Goal: Transaction & Acquisition: Purchase product/service

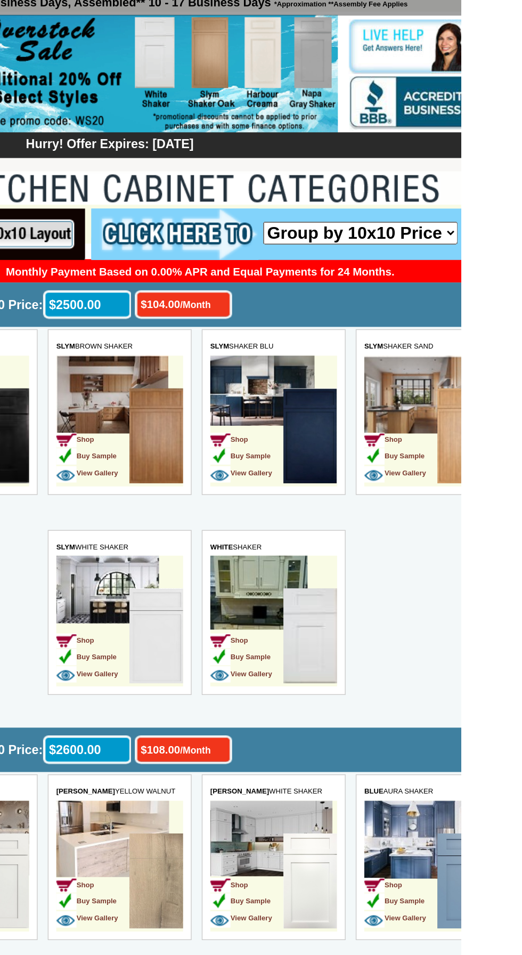
click at [268, 367] on img at bounding box center [283, 362] width 37 height 65
click at [278, 393] on img at bounding box center [283, 362] width 37 height 65
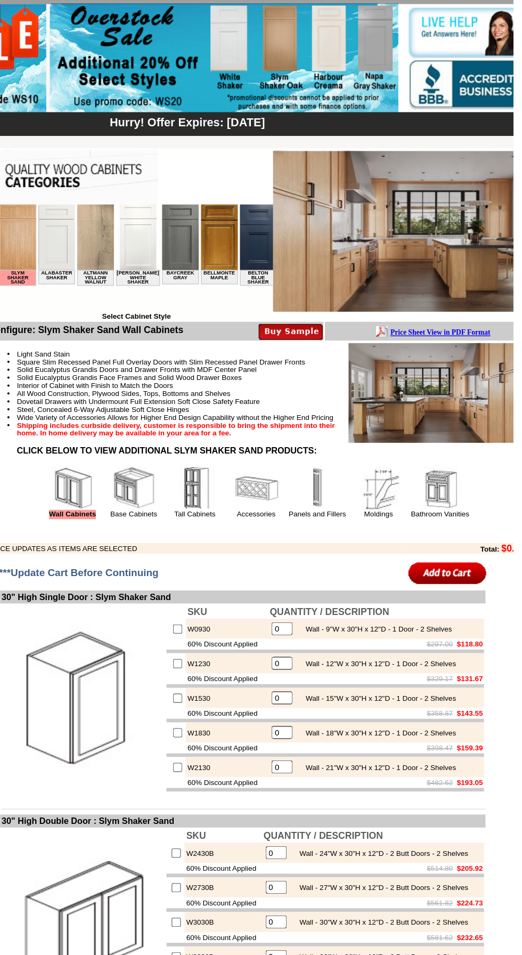
click at [436, 380] on img at bounding box center [465, 384] width 131 height 74
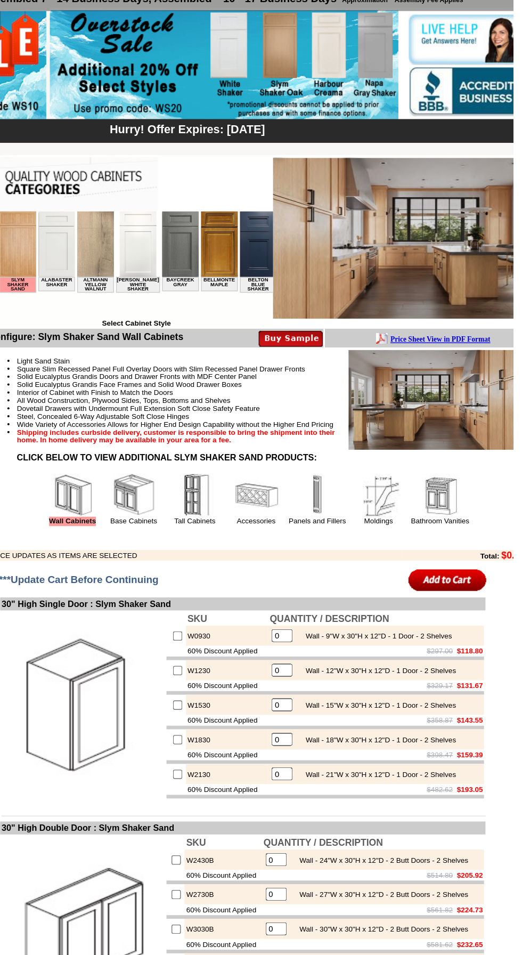
click at [442, 407] on img at bounding box center [465, 384] width 131 height 74
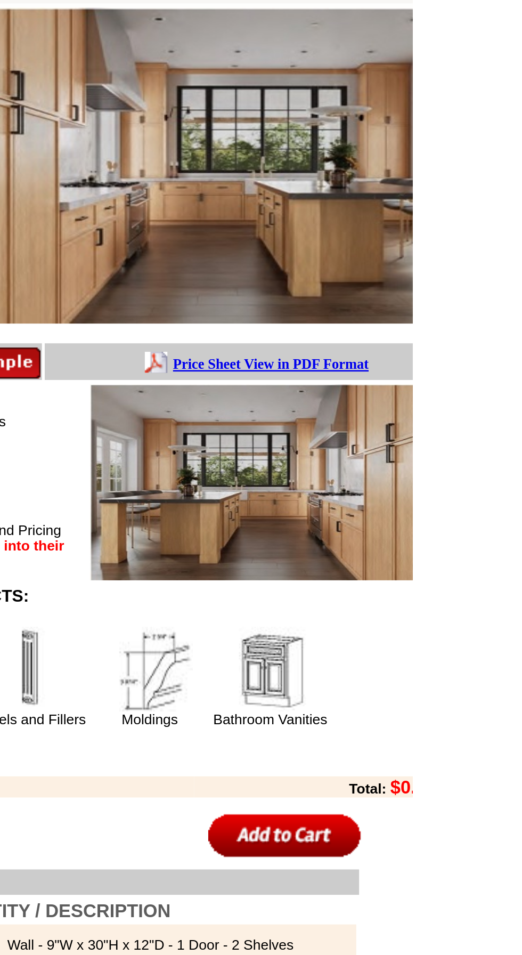
click at [522, 352] on table "Configure: Slym Shaker Sand Wall Cabinets" at bounding box center [332, 417] width 400 height 174
click at [522, 367] on img at bounding box center [465, 384] width 131 height 74
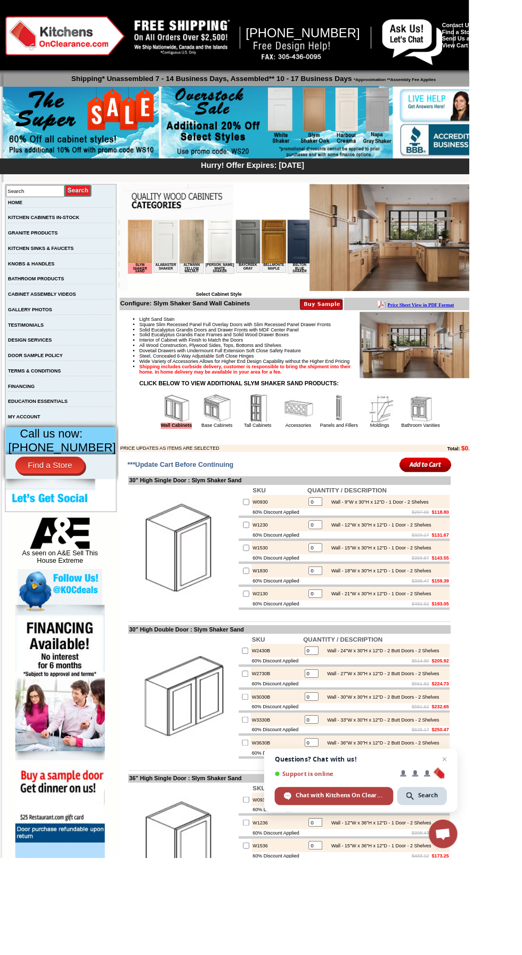
click at [469, 399] on li "Steel, Concealed 6-Way Adjustable Soft Close Hinges" at bounding box center [343, 396] width 376 height 6
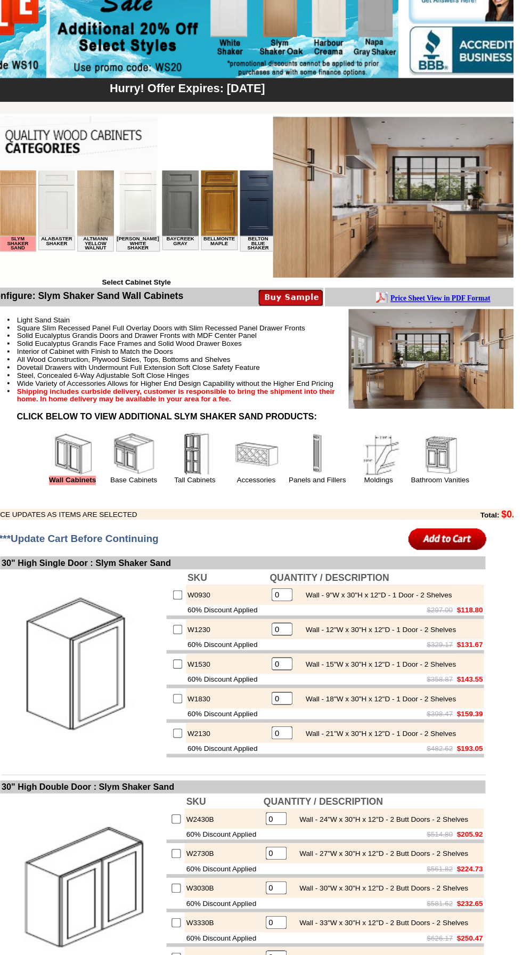
click at [439, 417] on img at bounding box center [465, 384] width 131 height 74
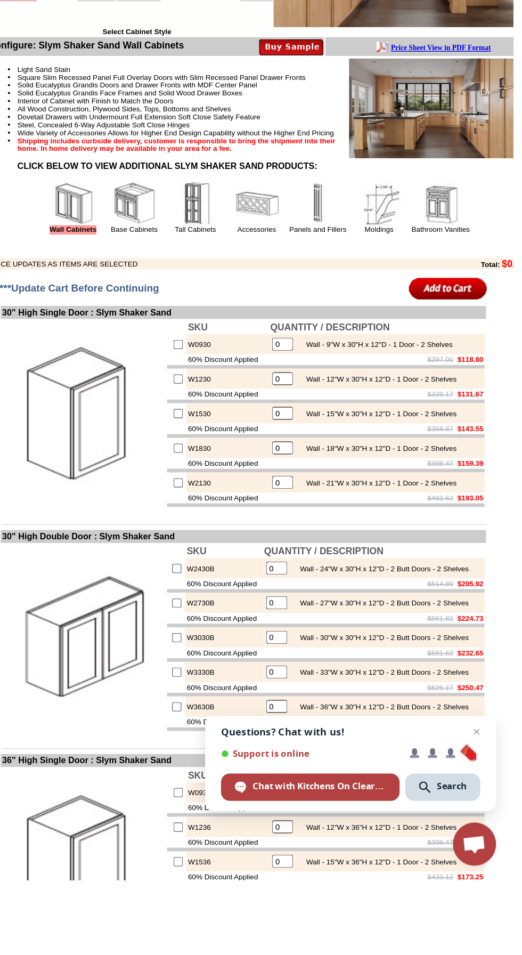
click at [364, 417] on strong "Shipping includes curbside delivery, customer is responsible to bring the shipm…" at bounding box center [272, 411] width 235 height 12
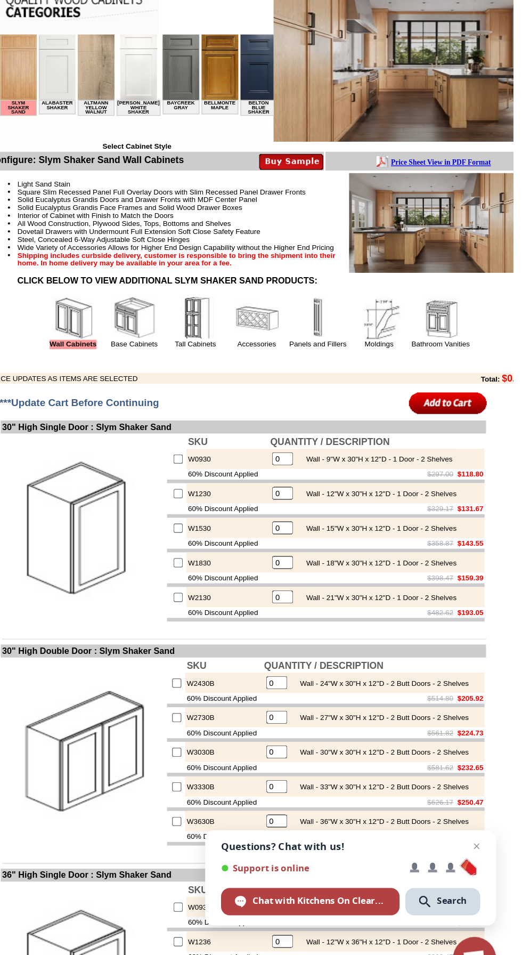
click at [465, 417] on li "Shipping includes curbside delivery, customer is responsible to bring the shipm…" at bounding box center [343, 411] width 376 height 12
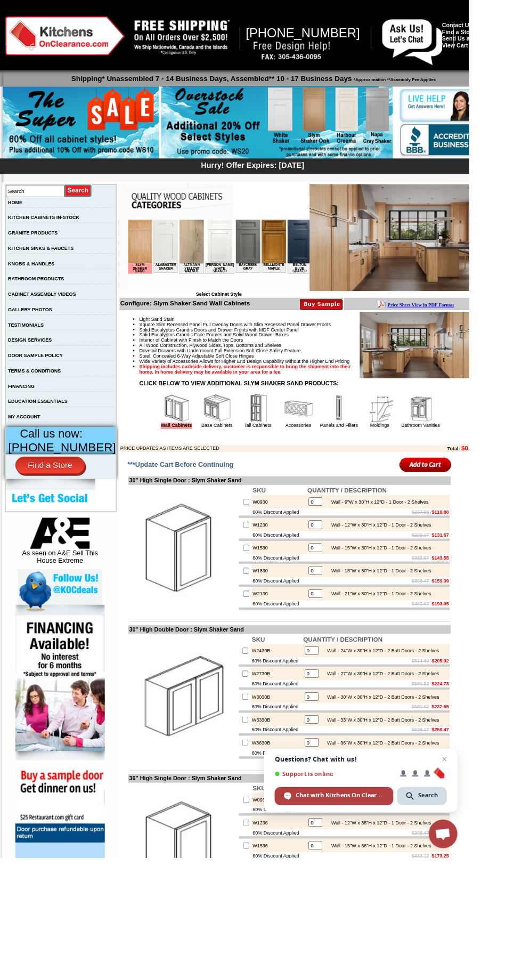
click at [391, 417] on strong "Shipping includes curbside delivery, customer is responsible to bring the shipm…" at bounding box center [272, 411] width 235 height 12
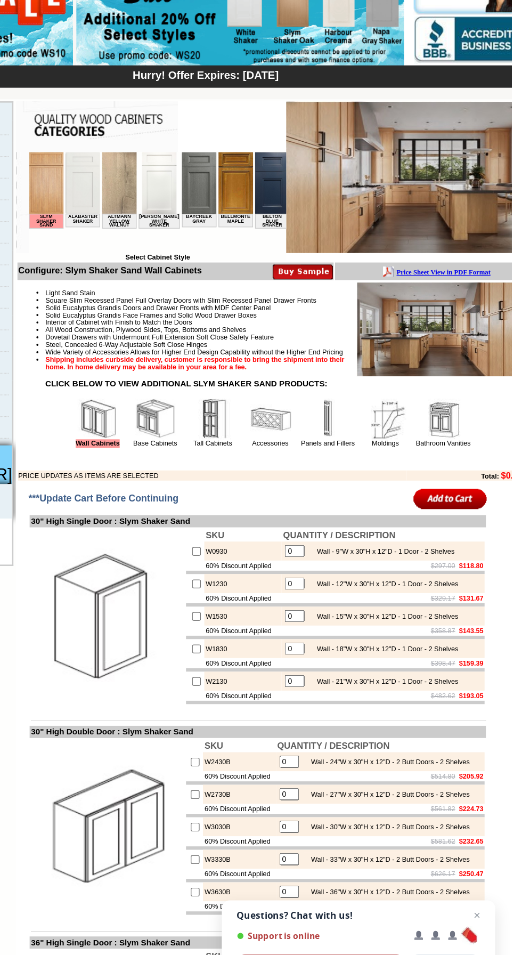
click at [391, 417] on strong "Shipping includes curbside delivery, customer is responsible to bring the shipm…" at bounding box center [272, 411] width 235 height 12
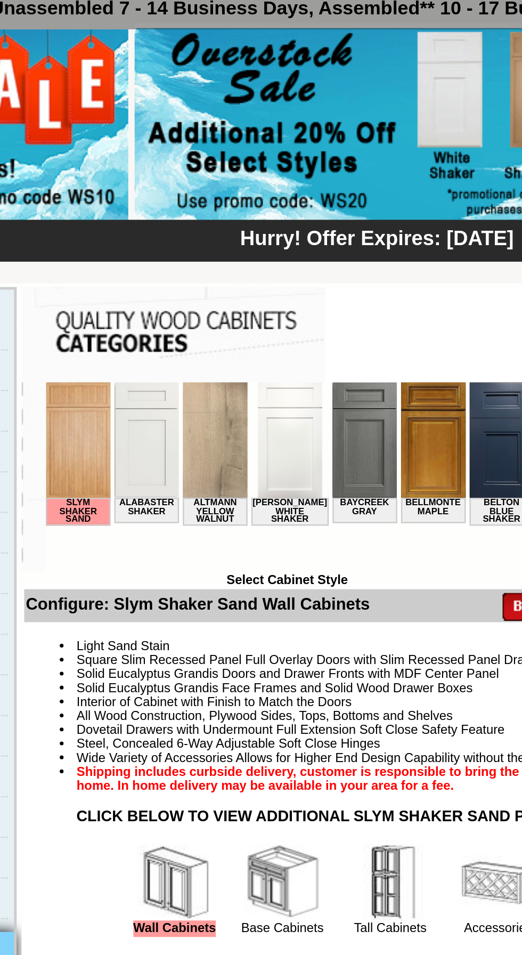
click at [224, 399] on img at bounding box center [237, 406] width 27 height 48
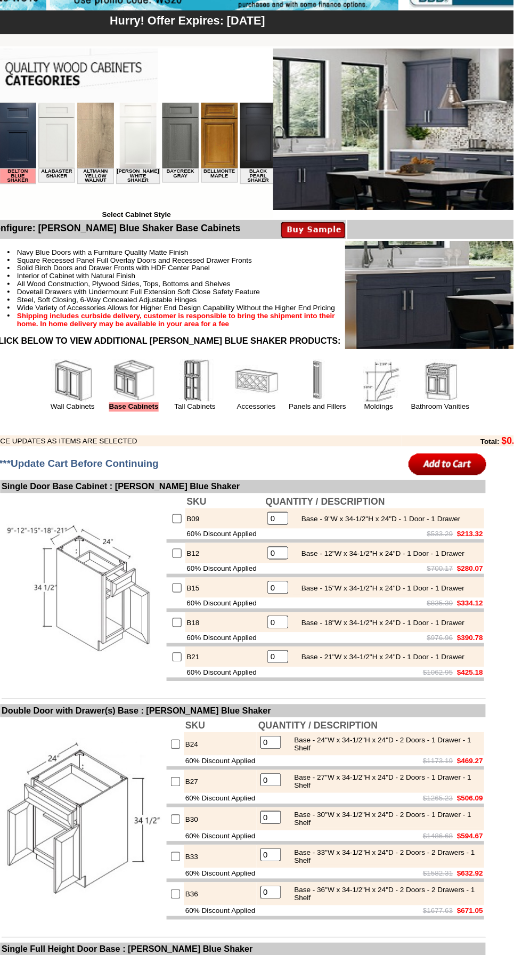
click at [391, 411] on strong "Shipping includes curbside delivery, customer is responsible to bring the shipm…" at bounding box center [272, 405] width 235 height 12
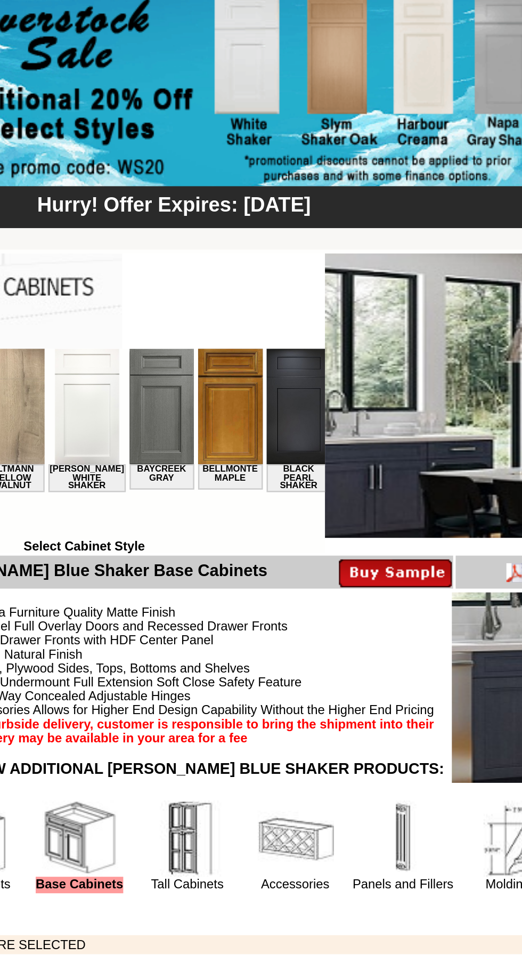
click at [385, 275] on img at bounding box center [449, 264] width 209 height 119
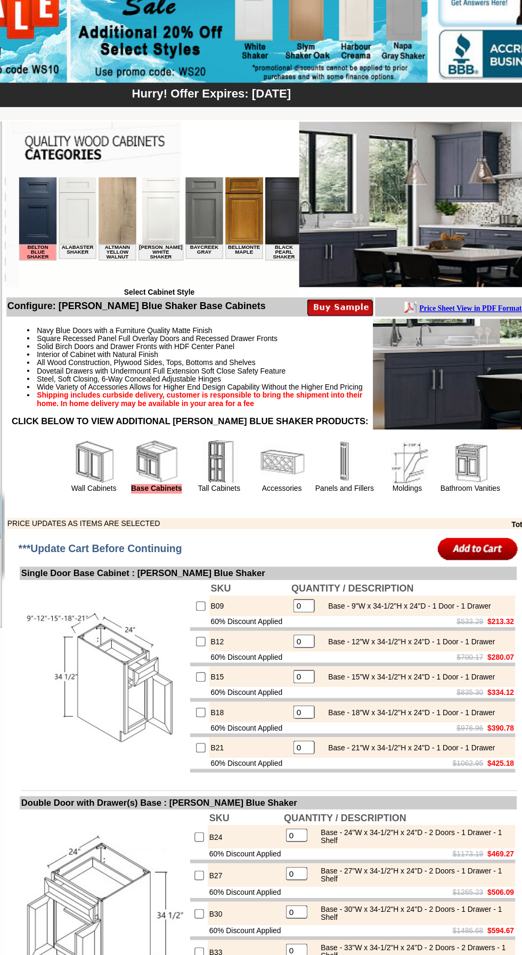
click at [434, 420] on img at bounding box center [464, 387] width 133 height 80
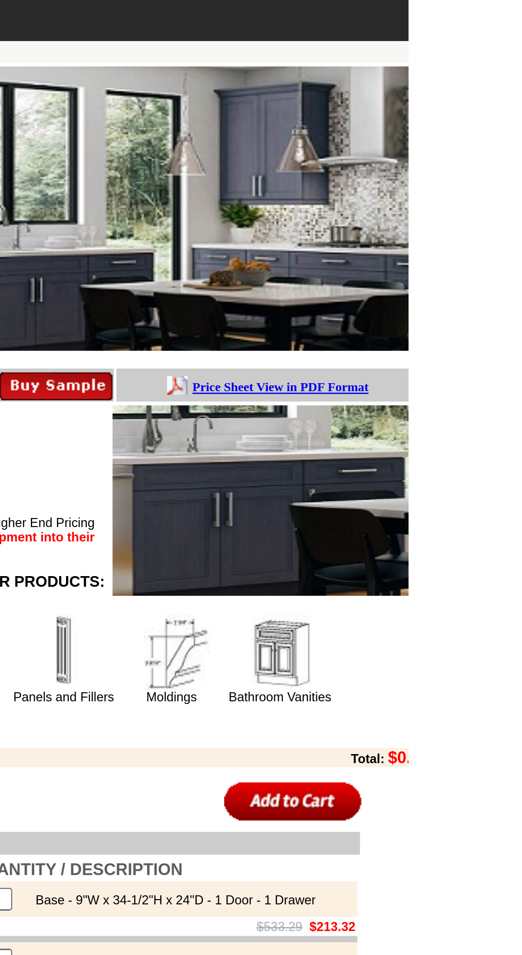
click at [522, 334] on table "Configure: [PERSON_NAME] Blue Shaker Base Cabinets" at bounding box center [332, 415] width 400 height 170
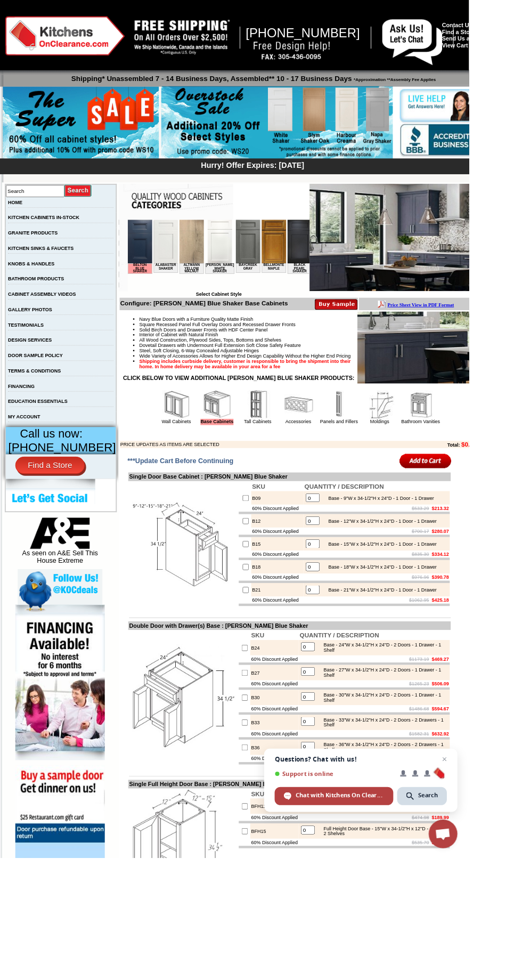
click at [391, 411] on strong "Shipping includes curbside delivery, customer is responsible to bring the shipm…" at bounding box center [272, 405] width 235 height 12
click at [508, 425] on p "CLICK BELOW TO VIEW ADDITIONAL [PERSON_NAME] BLUE SHAKER PRODUCTS:" at bounding box center [332, 420] width 397 height 7
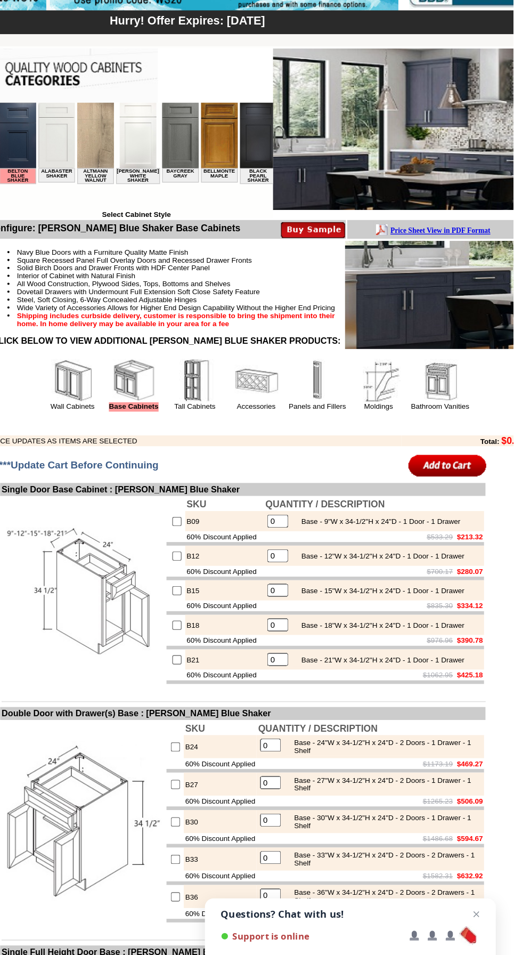
click at [462, 399] on li "Wide Variety of Accessories Allows for Higher End Design Capability Without the…" at bounding box center [343, 396] width 376 height 6
click at [451, 393] on li "Steel, Soft Closing, 6-Way Concealed Adjustable Hinges" at bounding box center [343, 390] width 376 height 6
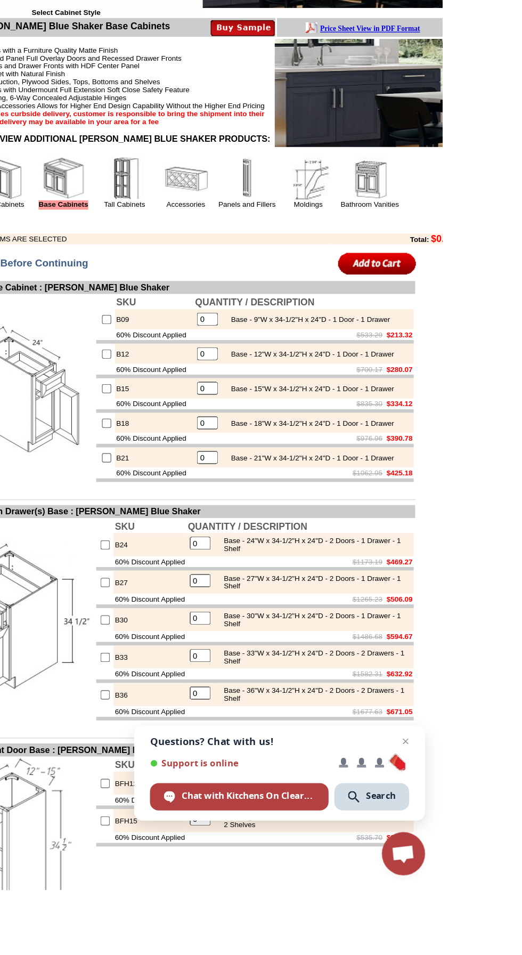
scroll to position [22, 0]
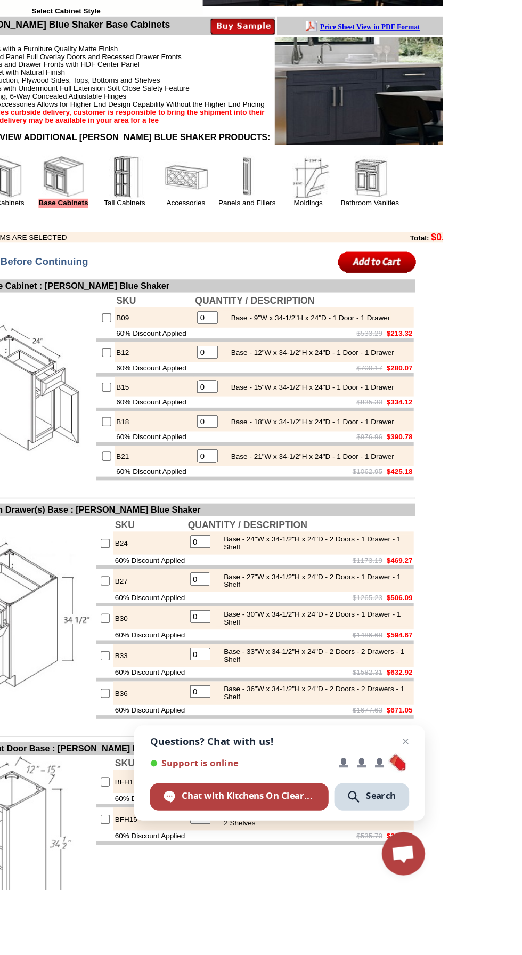
click at [522, 477] on td "Navy Blue Doors with a Furniture Quality Matte Finish Square Recessed Panel Ful…" at bounding box center [332, 400] width 398 height 153
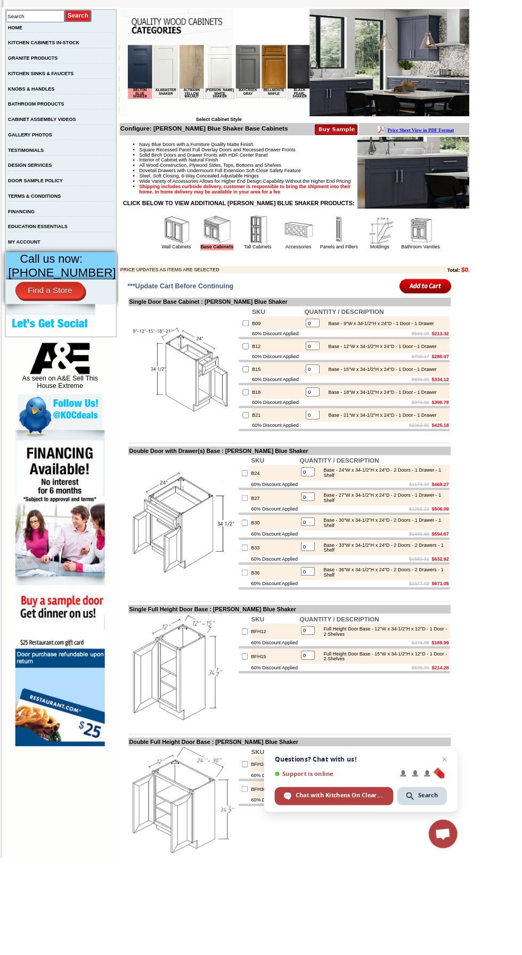
scroll to position [194, 0]
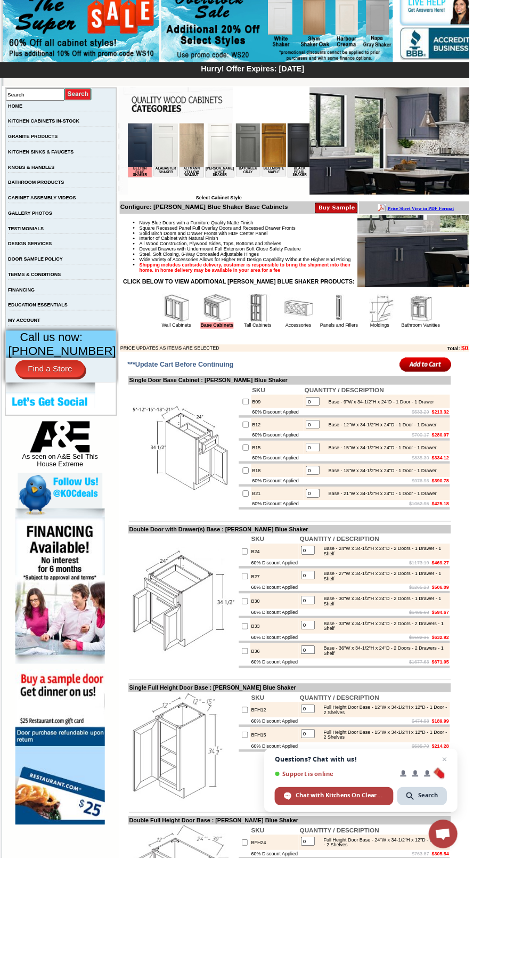
scroll to position [110, 0]
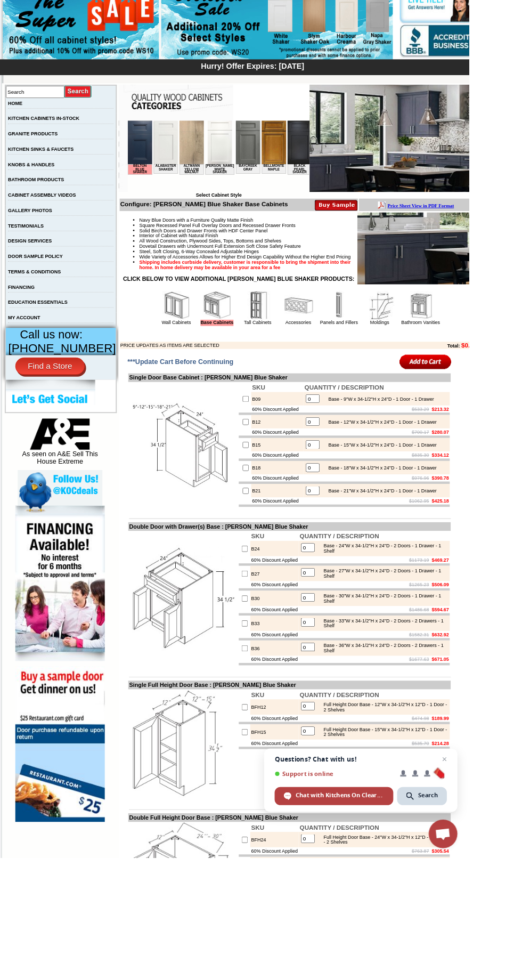
click at [498, 389] on td "Navy Blue Doors with a Furniture Quality Matte Finish Square Recessed Panel Ful…" at bounding box center [332, 312] width 398 height 153
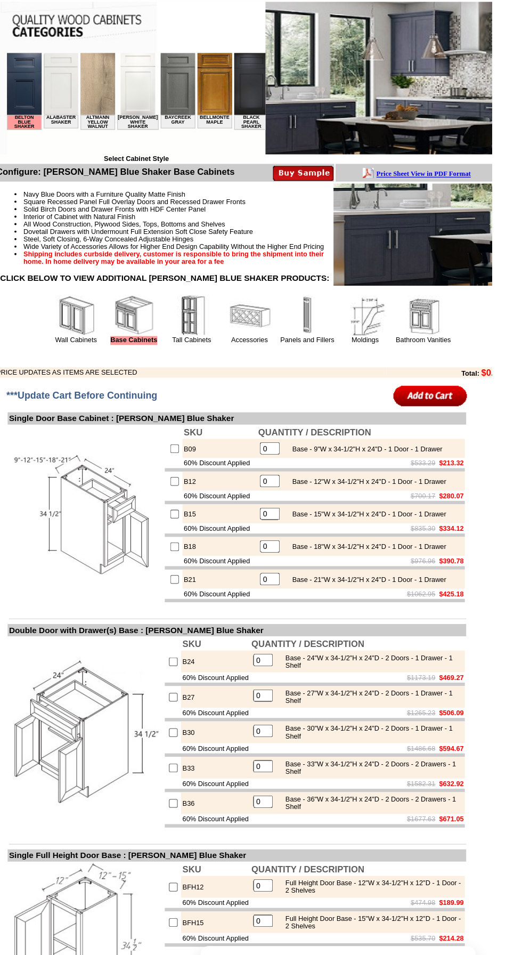
click at [494, 389] on td "Navy Blue Doors with a Furniture Quality Matte Finish Square Recessed Panel Ful…" at bounding box center [332, 312] width 398 height 153
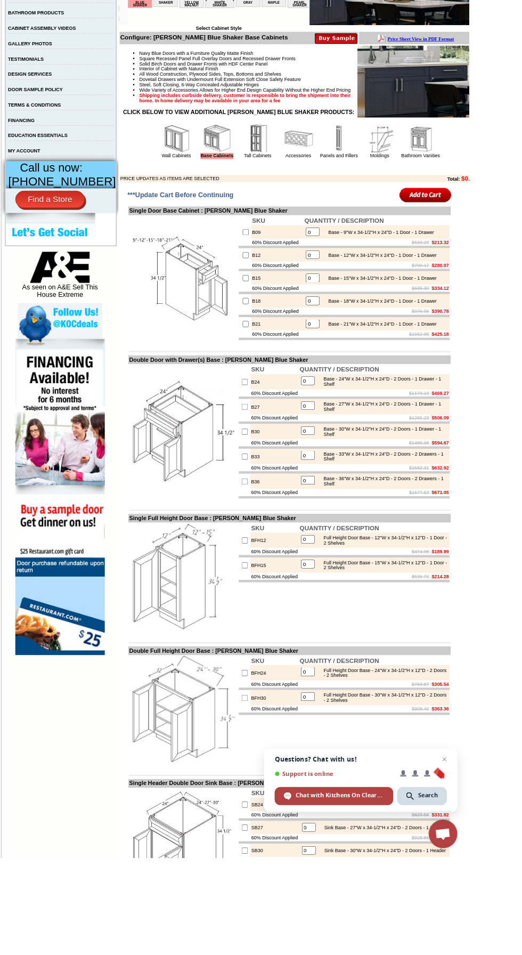
scroll to position [293, 0]
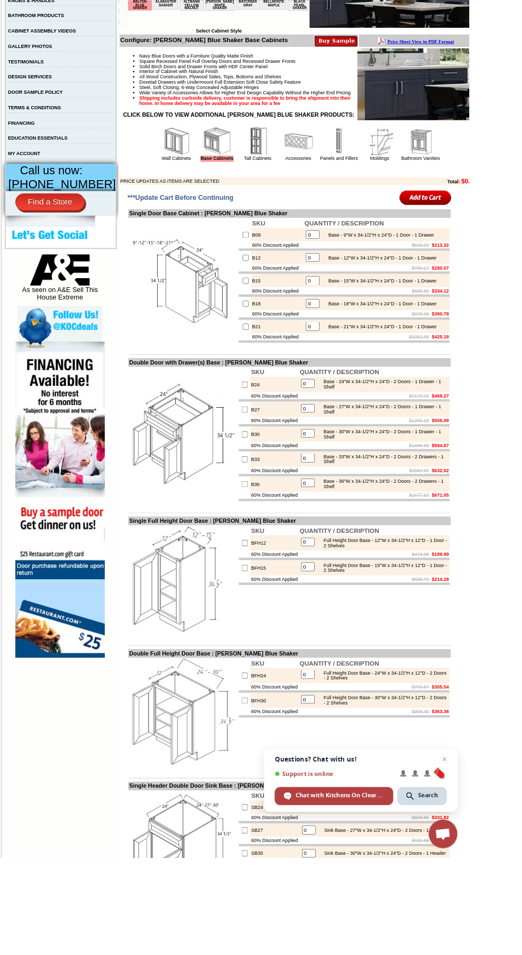
click at [477, 315] on div "Base - 15"W x 34-1/2"H x 24"D - 1 Door - 1 Drawer" at bounding box center [423, 313] width 126 height 6
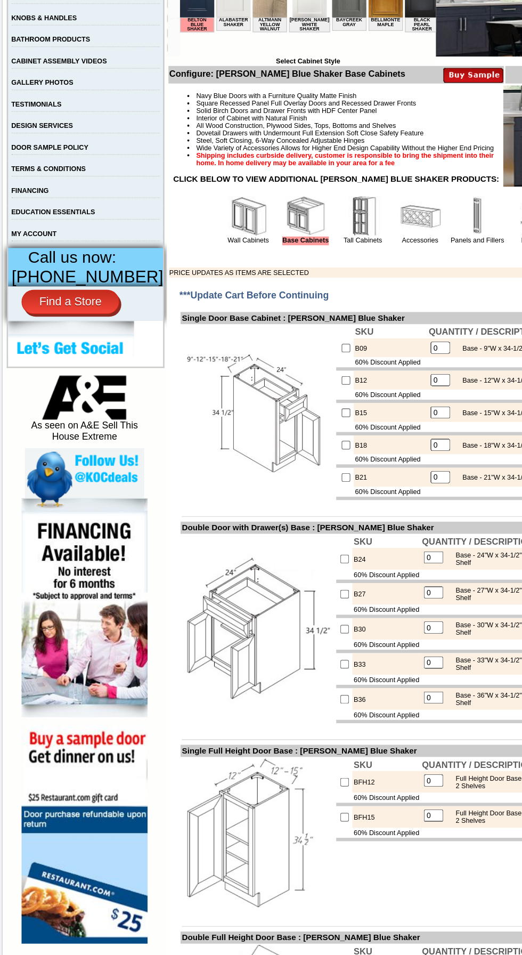
scroll to position [279, 0]
